Goal: Information Seeking & Learning: Learn about a topic

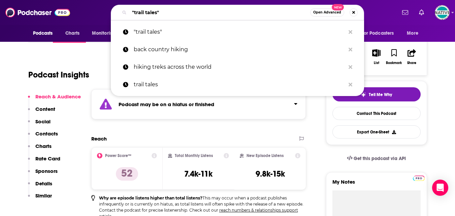
drag, startPoint x: 182, startPoint y: 12, endPoint x: 96, endPoint y: 19, distance: 85.5
click at [97, 22] on div "Podcasts Charts Monitoring "trail tales" Open Advanced New "trail tales" back c…" at bounding box center [227, 12] width 455 height 25
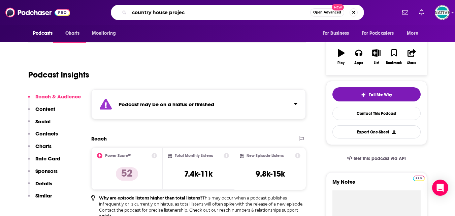
type input "country house project"
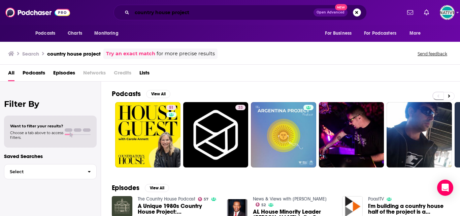
click at [132, 13] on input "country house project" at bounding box center [223, 12] width 182 height 11
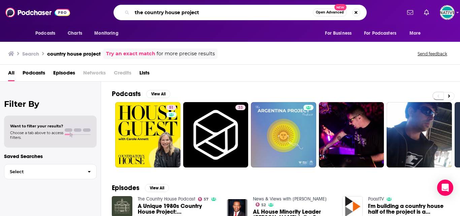
click at [206, 13] on input "the country house project" at bounding box center [222, 12] width 181 height 11
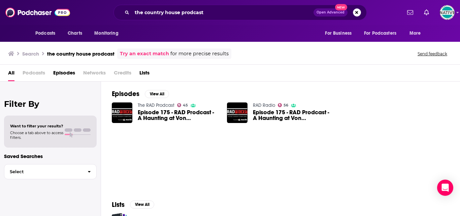
click at [37, 74] on span "Podcasts" at bounding box center [34, 74] width 23 height 14
click at [32, 73] on span "Podcasts" at bounding box center [34, 74] width 23 height 14
click at [11, 72] on span "All" at bounding box center [11, 74] width 6 height 14
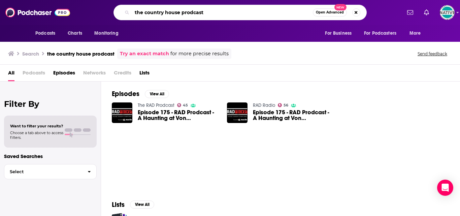
click at [204, 13] on input "the country house prodcast" at bounding box center [222, 12] width 181 height 11
click at [187, 13] on input "the country house prodcast" at bounding box center [222, 12] width 181 height 11
click at [295, 12] on input "the country house podcast" at bounding box center [222, 12] width 181 height 11
type input "the country house podcast"
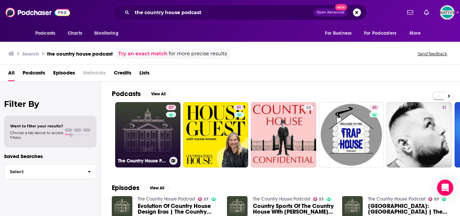
click at [141, 133] on link "57 The Country House Podcast" at bounding box center [147, 134] width 65 height 65
